Goal: Check status: Check status

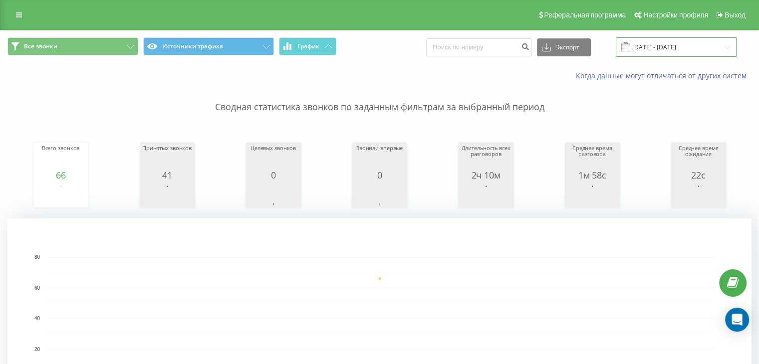
click at [694, 48] on input "[DATE] - [DATE]" at bounding box center [676, 46] width 121 height 19
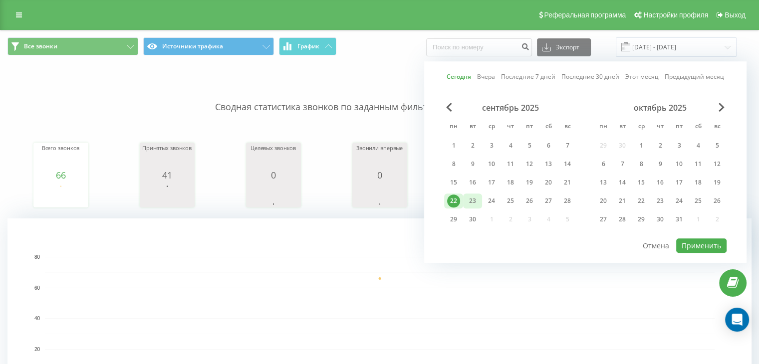
click at [469, 198] on div "23" at bounding box center [472, 201] width 13 height 13
click at [705, 247] on button "Применить" at bounding box center [701, 246] width 50 height 14
type input "[DATE] - [DATE]"
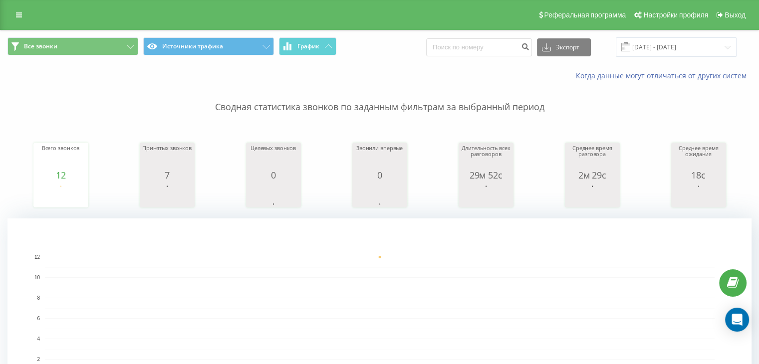
click at [589, 102] on p "Сводная статистика звонков по заданным фильтрам за выбранный период" at bounding box center [379, 97] width 744 height 33
click at [709, 53] on input "[DATE] - [DATE]" at bounding box center [676, 46] width 121 height 19
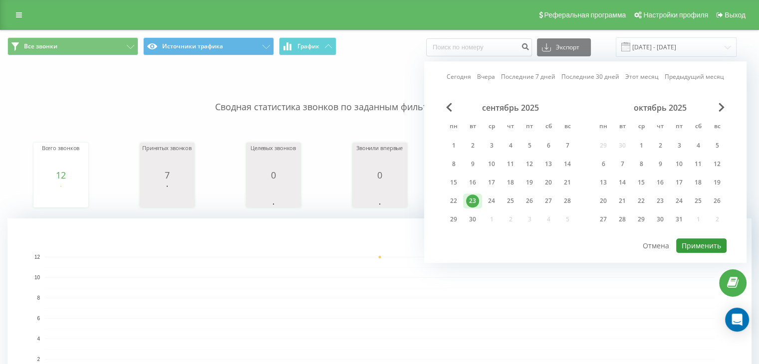
click at [702, 241] on button "Применить" at bounding box center [701, 246] width 50 height 14
